Goal: Task Accomplishment & Management: Manage account settings

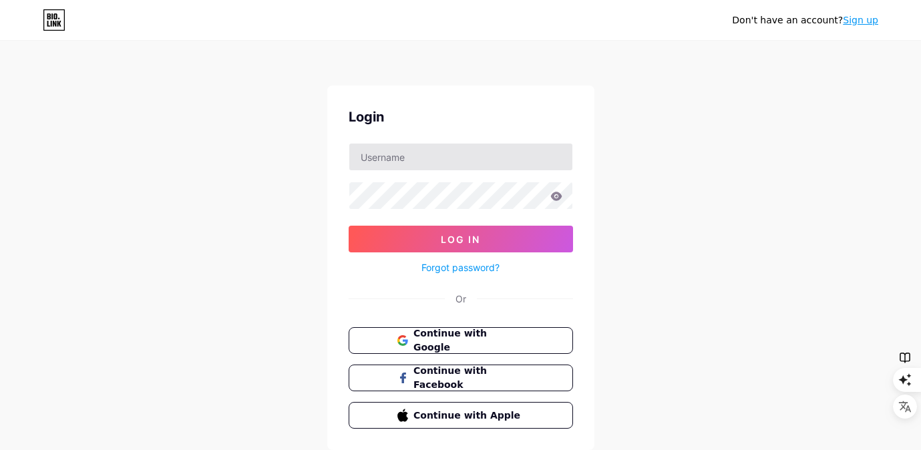
scroll to position [1, 0]
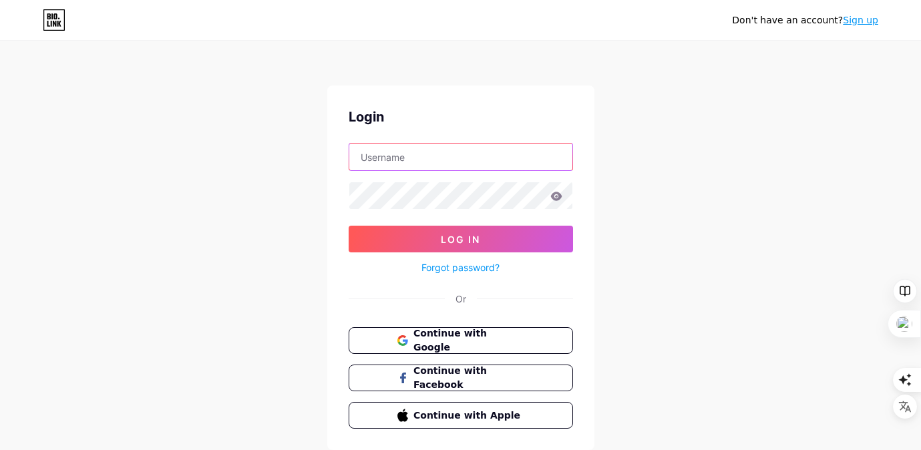
click at [389, 160] on input "text" at bounding box center [460, 157] width 223 height 27
click at [470, 346] on span "Continue with Google" at bounding box center [469, 341] width 112 height 29
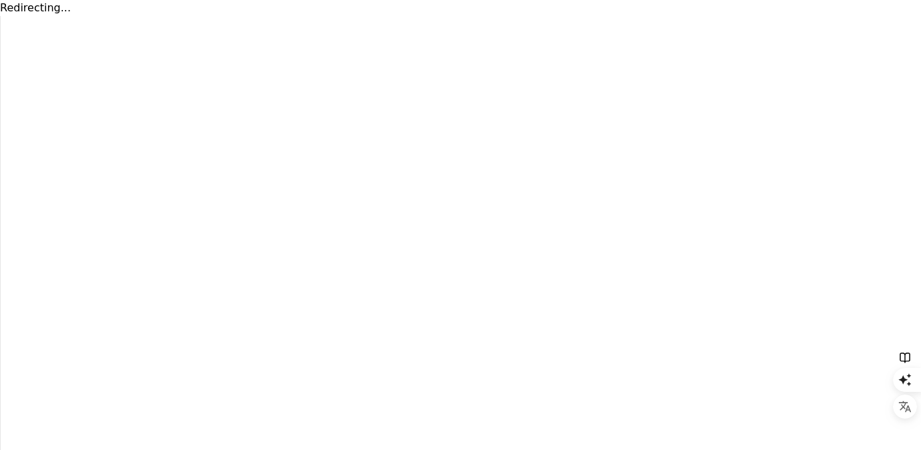
scroll to position [1, 0]
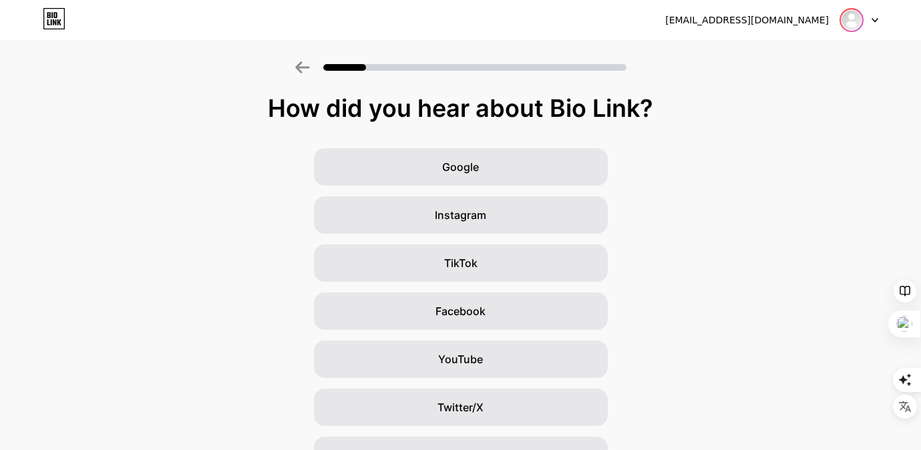
click at [855, 25] on img at bounding box center [851, 19] width 21 height 21
click at [818, 55] on li "Logout" at bounding box center [795, 55] width 166 height 36
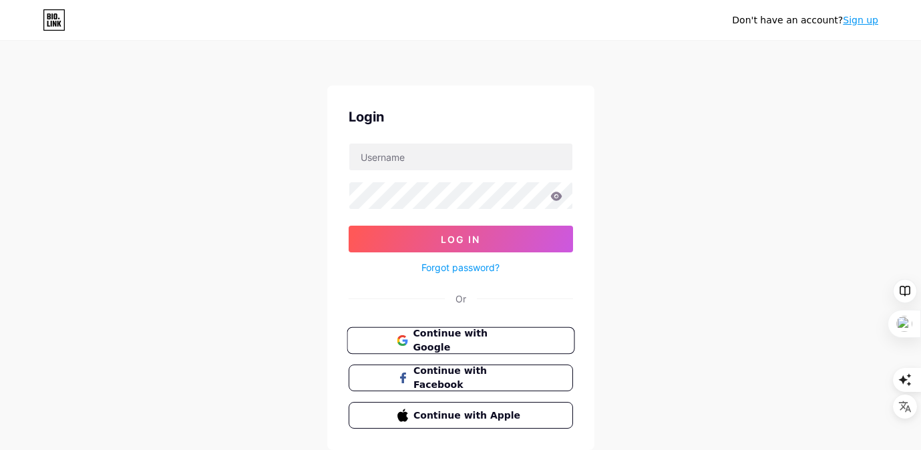
click at [466, 335] on span "Continue with Google" at bounding box center [469, 341] width 112 height 29
